Goal: Book appointment/travel/reservation

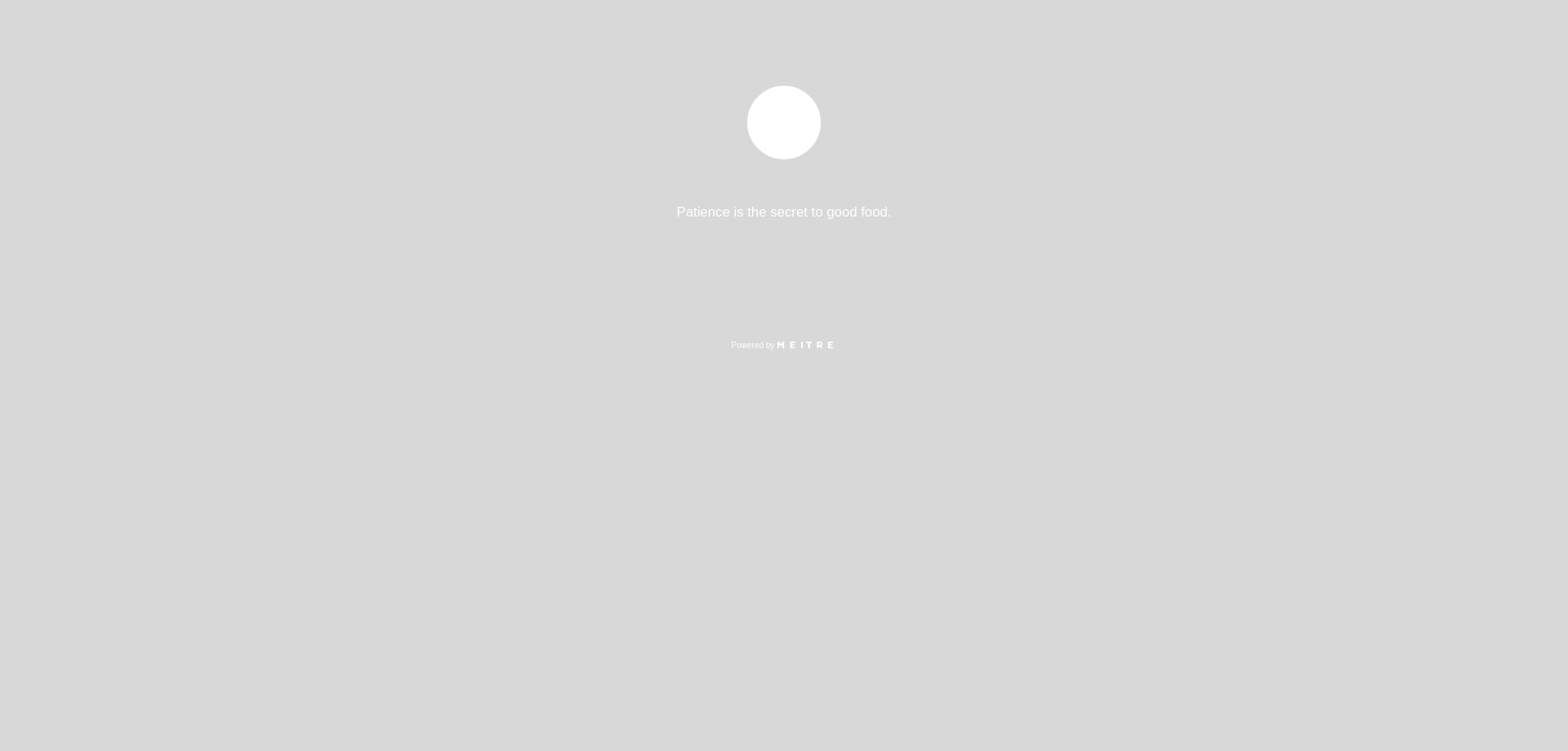
select select "pt"
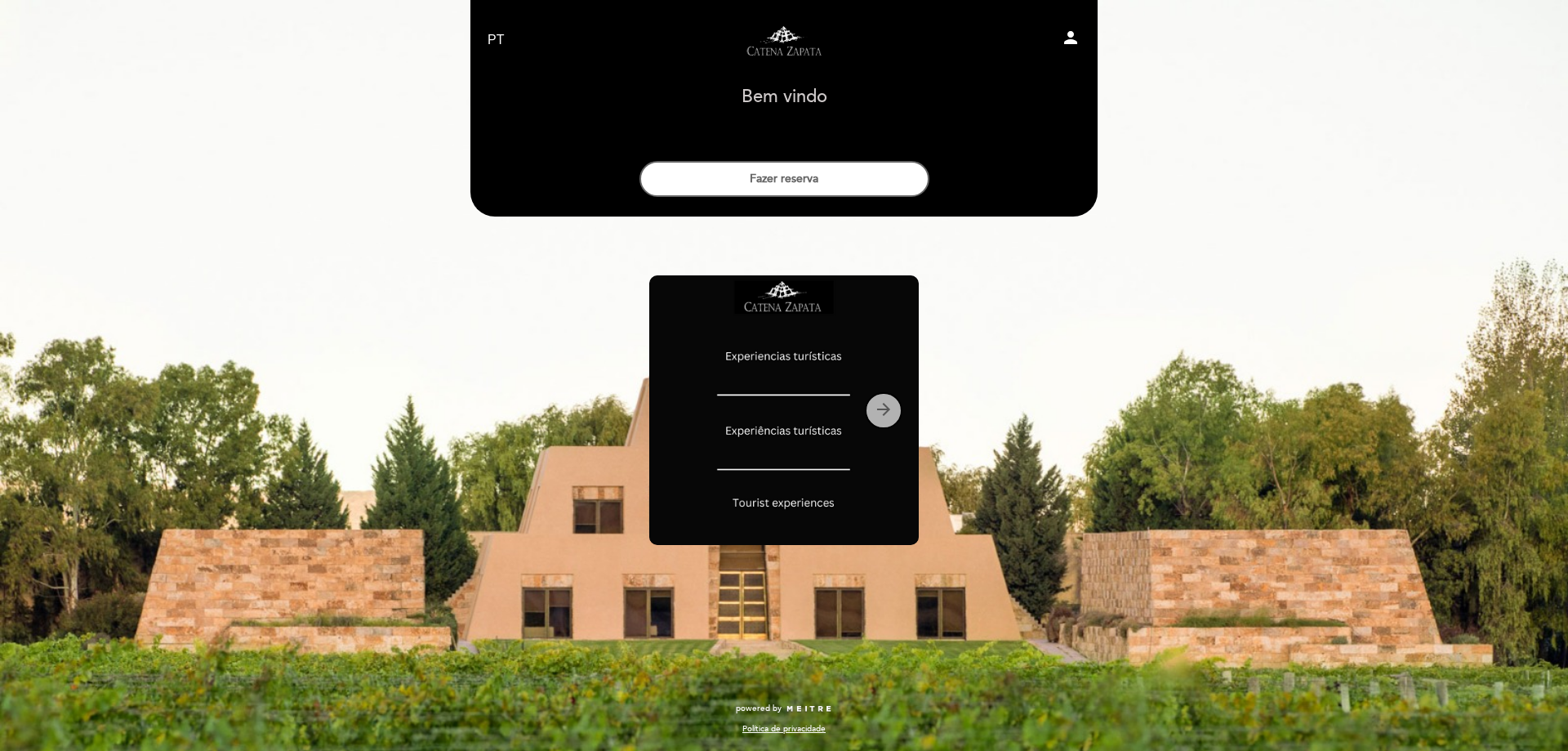
click at [879, 404] on icon "arrow_forward" at bounding box center [883, 409] width 19 height 19
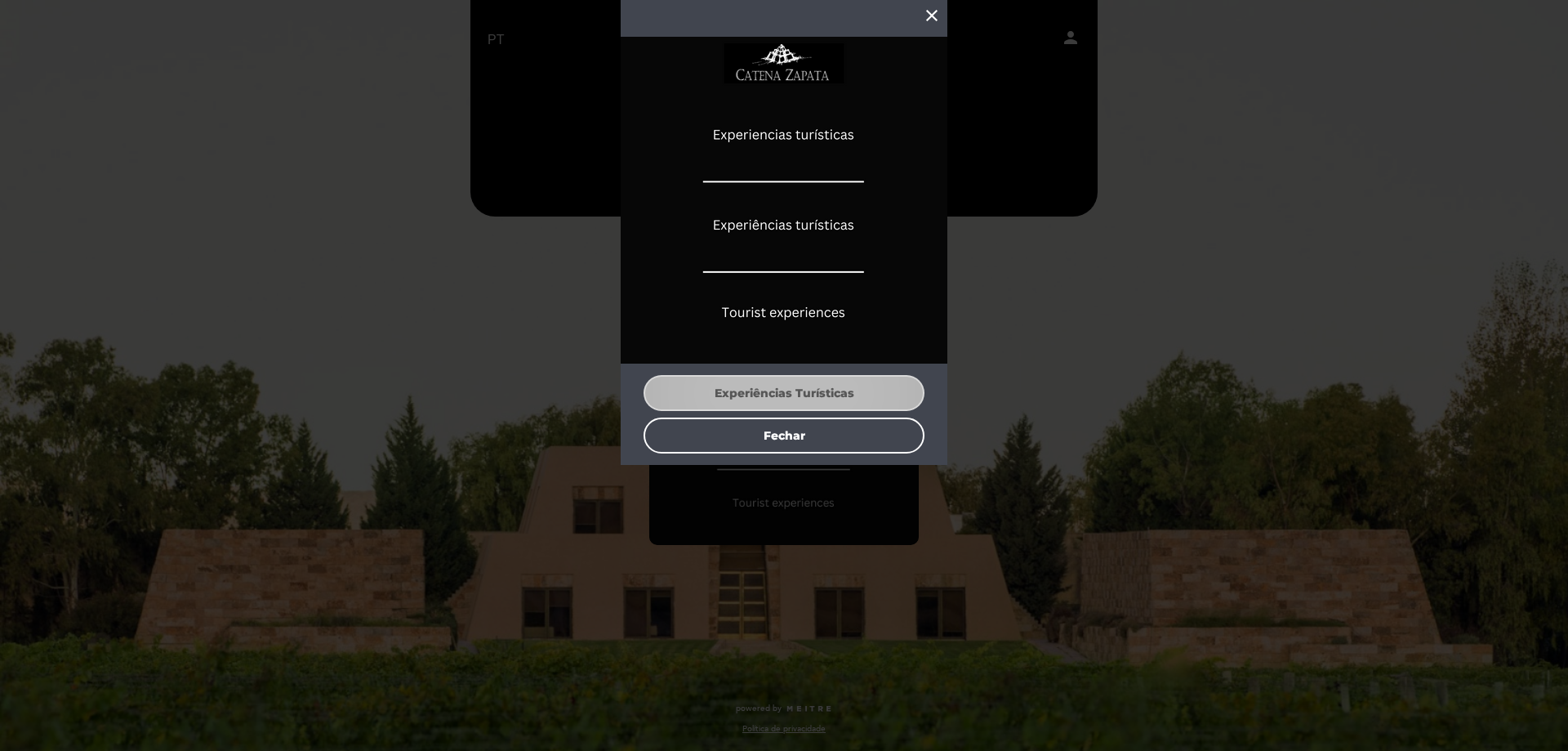
click at [762, 385] on button "Experiências Turísticas" at bounding box center [784, 393] width 281 height 36
click at [937, 17] on icon "close" at bounding box center [931, 15] width 19 height 19
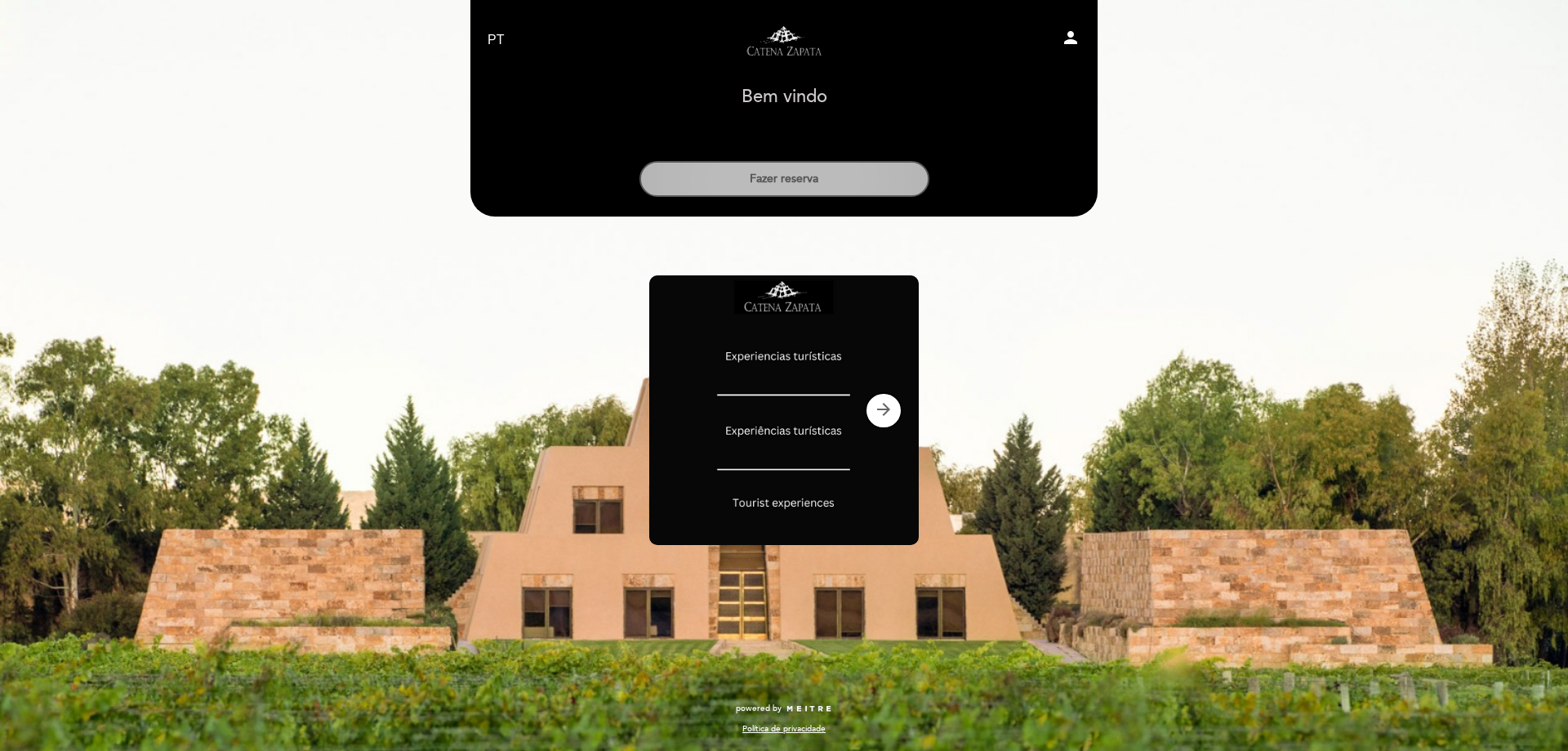
click at [785, 164] on button "Fazer reserva" at bounding box center [784, 179] width 290 height 36
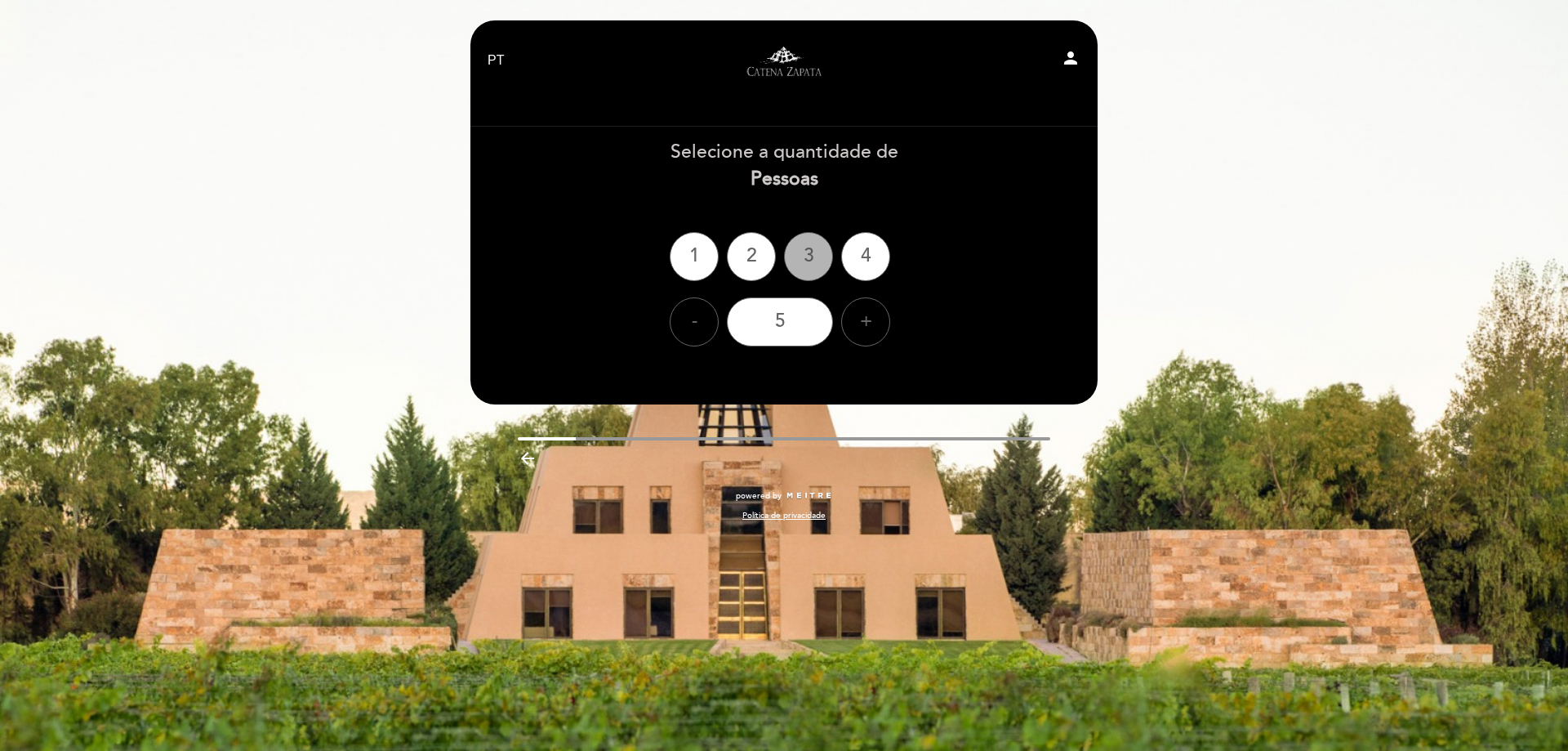
click at [805, 269] on div "3" at bounding box center [808, 256] width 49 height 49
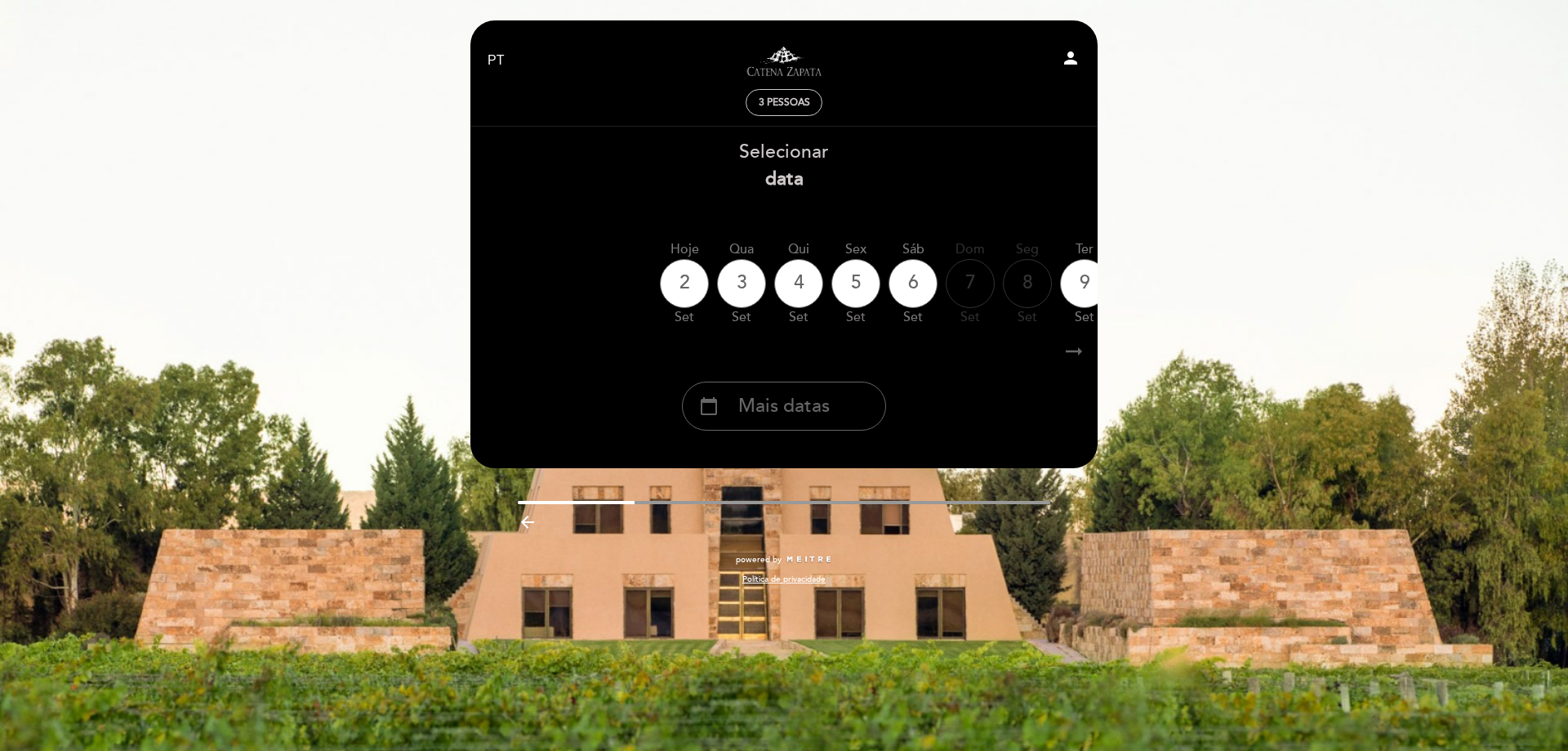
click at [1076, 351] on icon "arrow_right_alt" at bounding box center [1073, 351] width 24 height 35
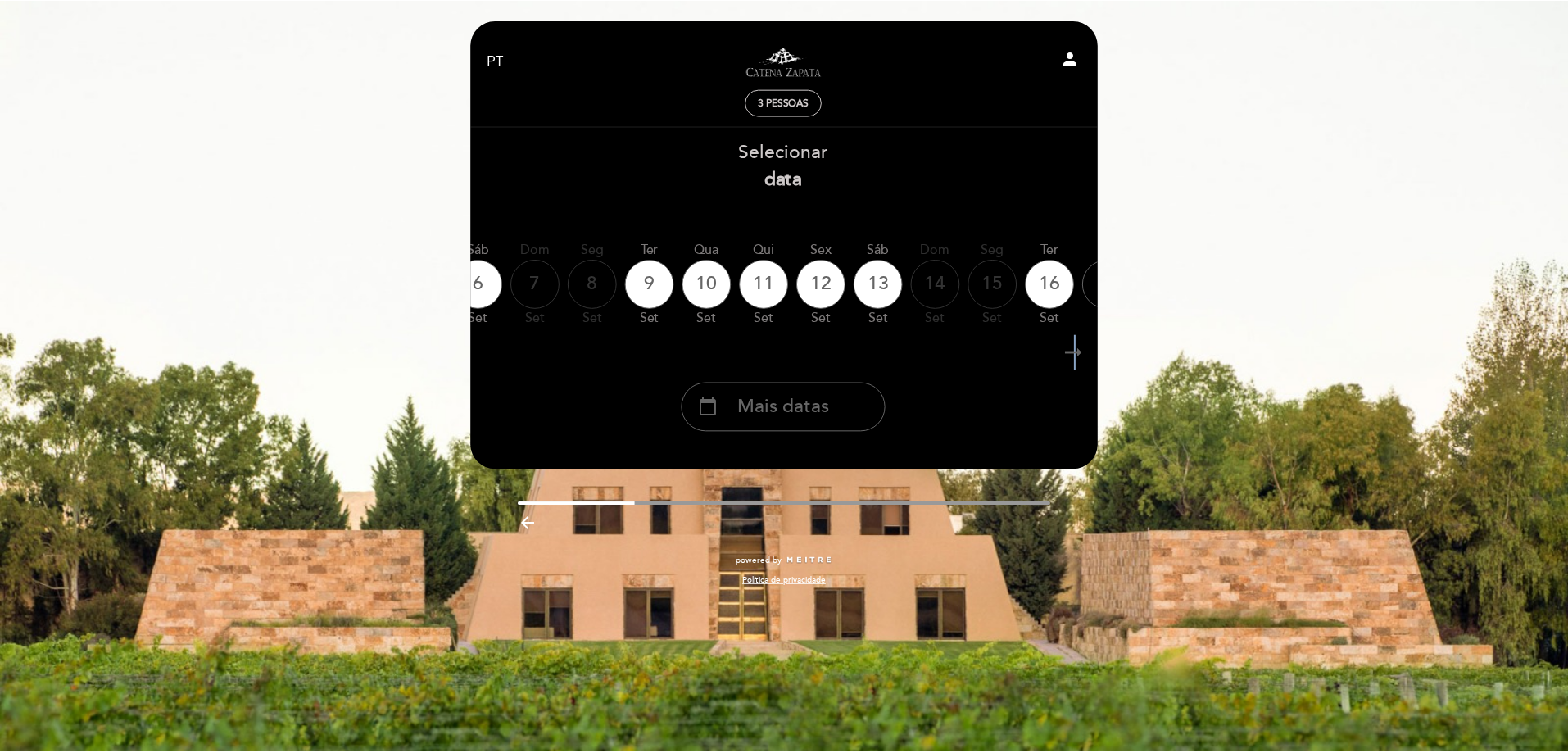
scroll to position [0, 478]
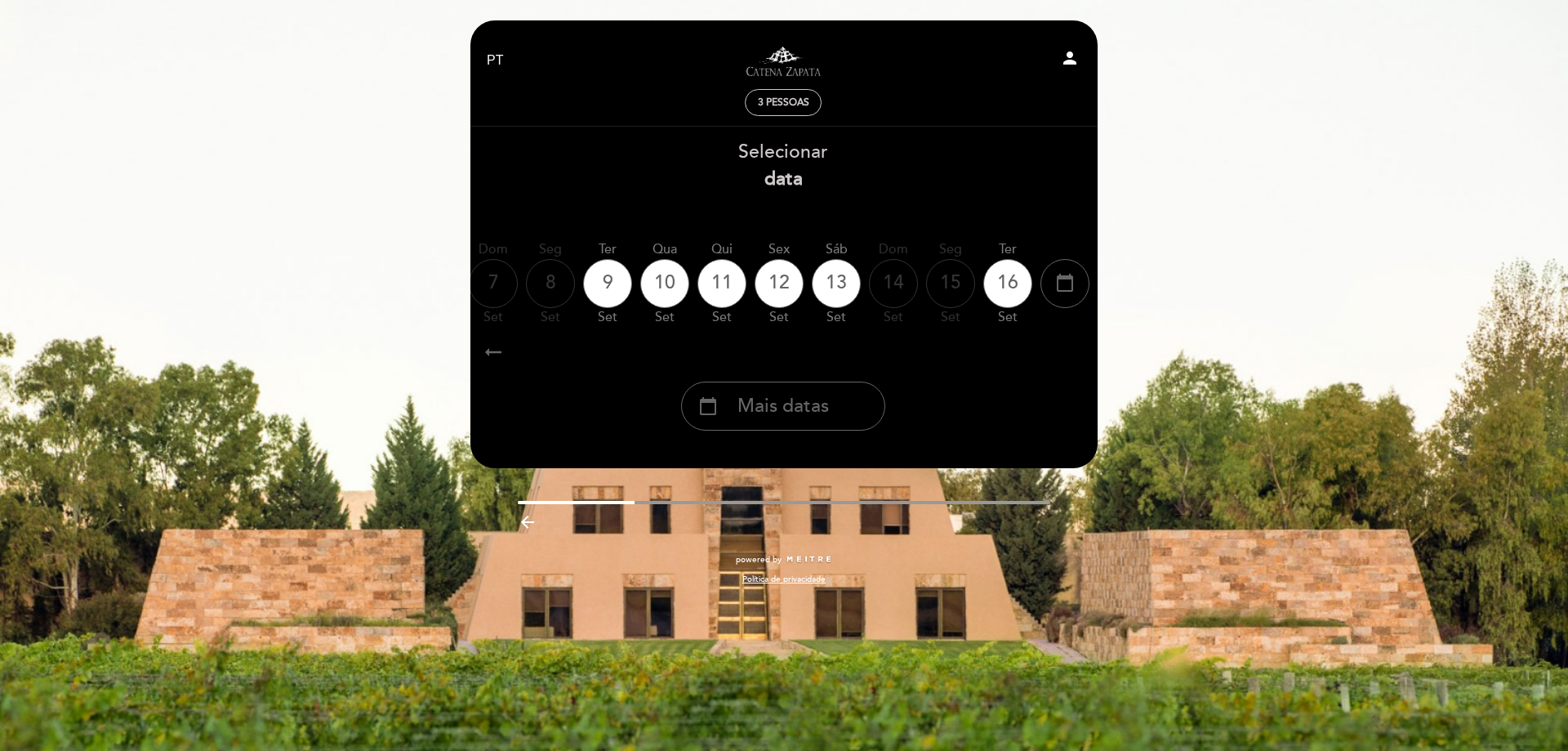
click at [1076, 351] on icon "arrow_right_alt" at bounding box center [1073, 351] width 24 height 35
click at [749, 408] on span "Mais datas" at bounding box center [783, 406] width 92 height 27
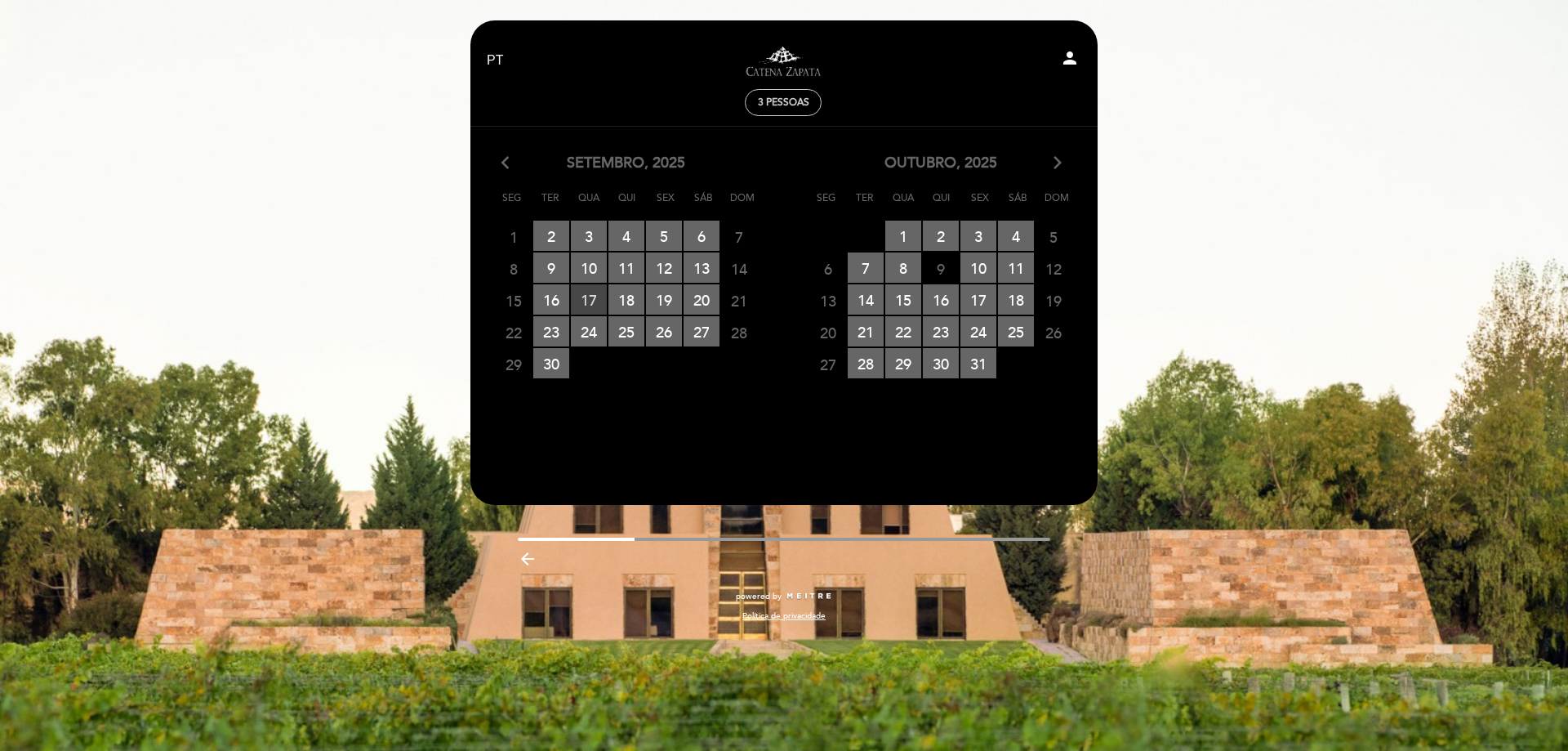
click at [582, 299] on span "17 RESERVAS DISPONÍVEIS" at bounding box center [588, 299] width 36 height 30
